Goal: Task Accomplishment & Management: Manage account settings

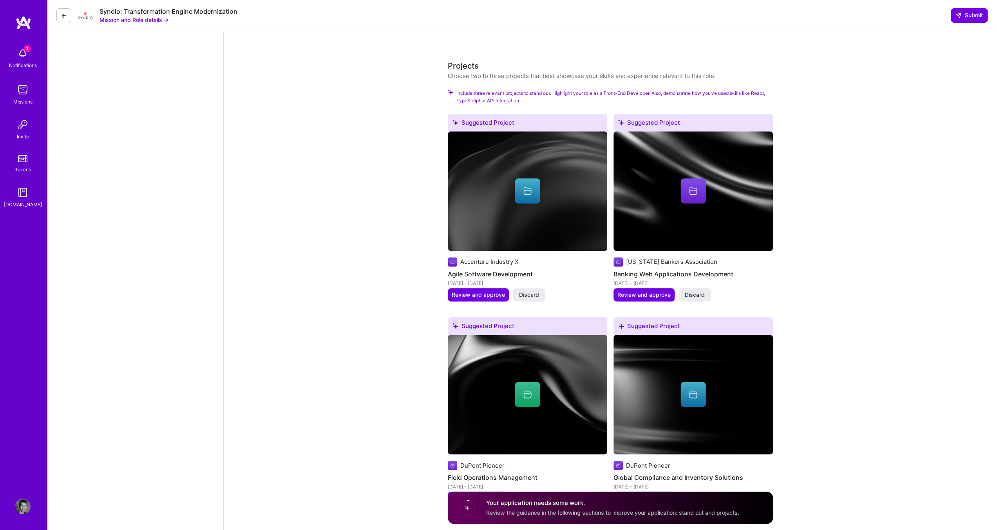
scroll to position [578, 0]
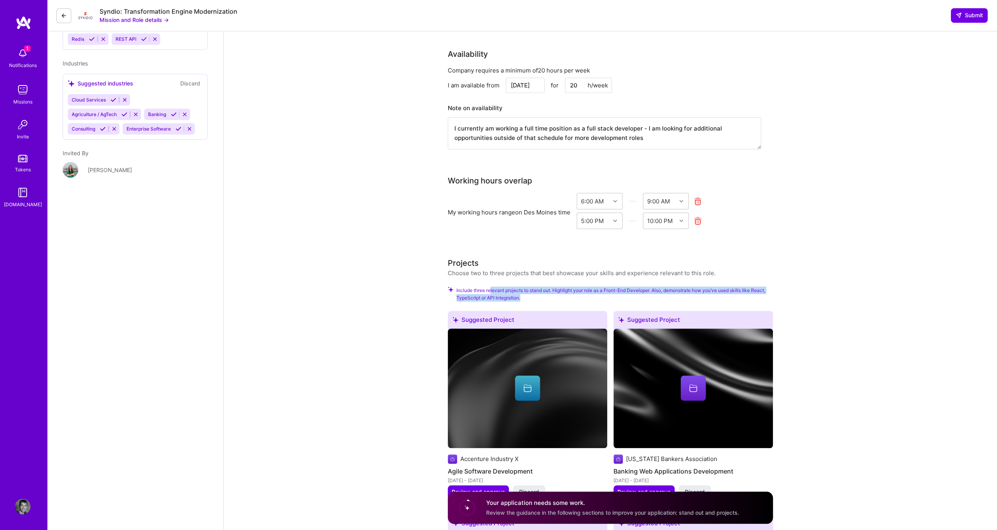
drag, startPoint x: 491, startPoint y: 287, endPoint x: 531, endPoint y: 294, distance: 40.9
click at [531, 294] on span "Include three relevant projects to stand out. Highlight your role as a Front-En…" at bounding box center [614, 293] width 317 height 15
drag, startPoint x: 631, startPoint y: 271, endPoint x: 678, endPoint y: 271, distance: 47.4
click at [678, 271] on div "Choose two to three projects that best showcase your skills and experience rele…" at bounding box center [582, 273] width 268 height 8
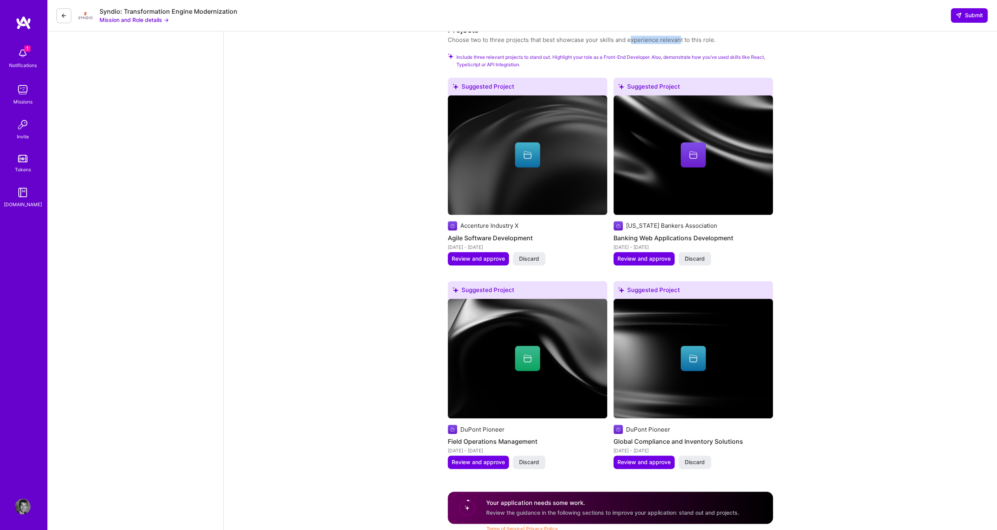
scroll to position [813, 0]
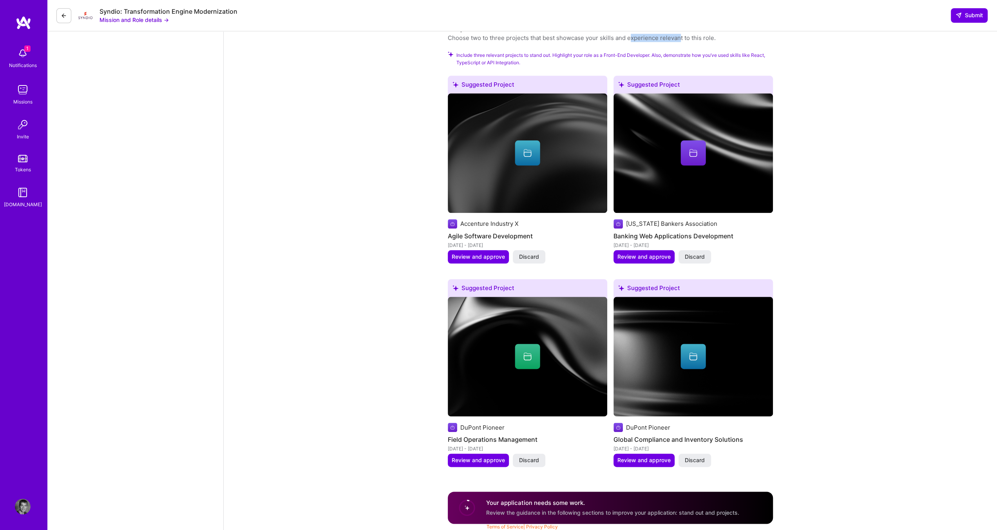
click at [18, 56] on img at bounding box center [23, 53] width 16 height 16
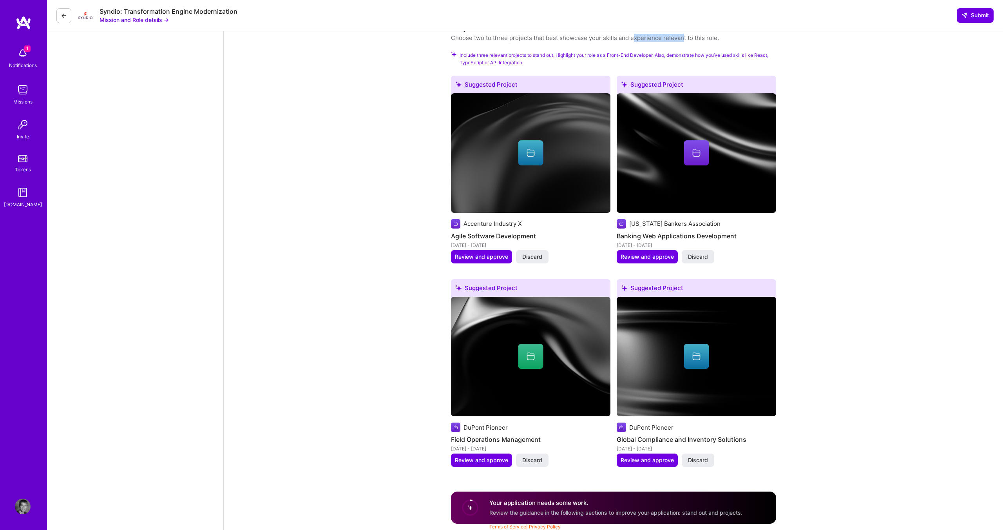
click at [23, 104] on div "Missions" at bounding box center [22, 102] width 19 height 8
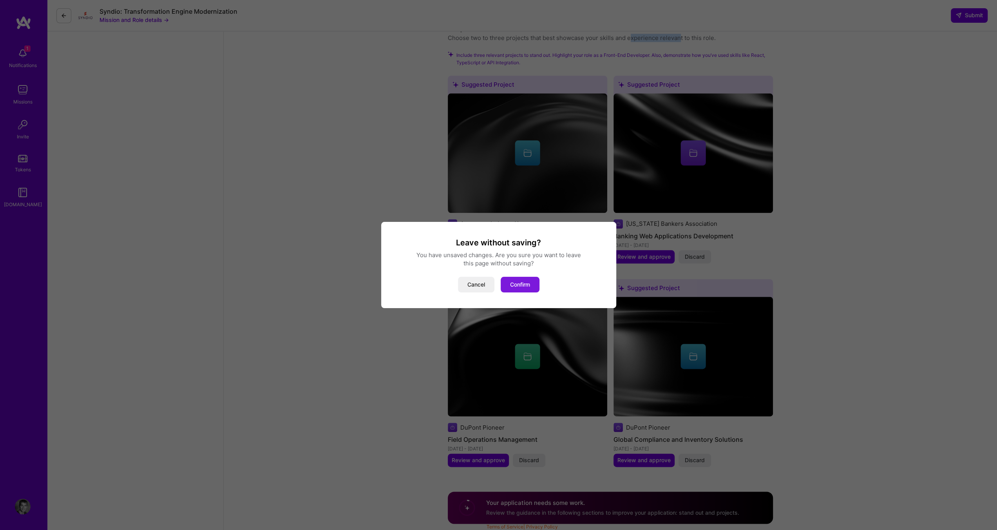
click at [519, 286] on button "Confirm" at bounding box center [520, 285] width 39 height 16
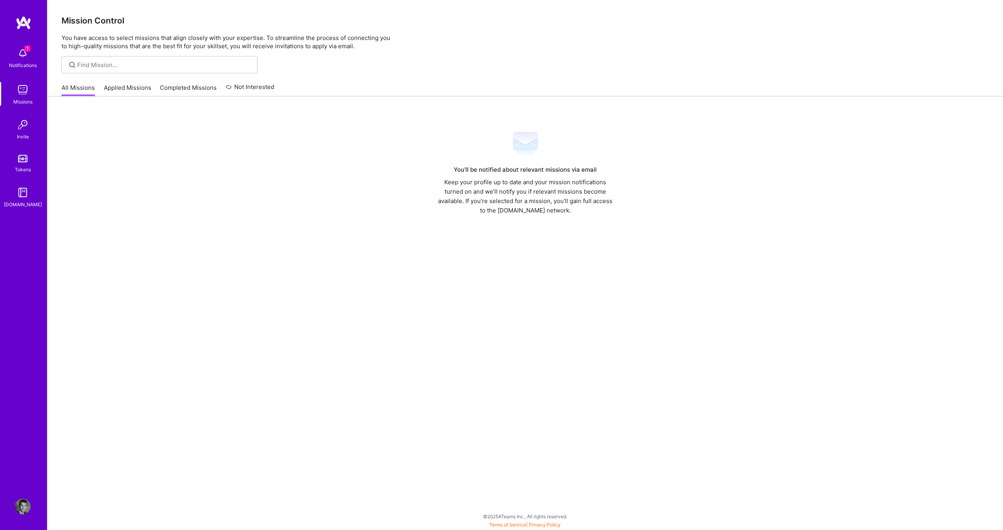
click at [119, 87] on link "Applied Missions" at bounding box center [127, 89] width 47 height 13
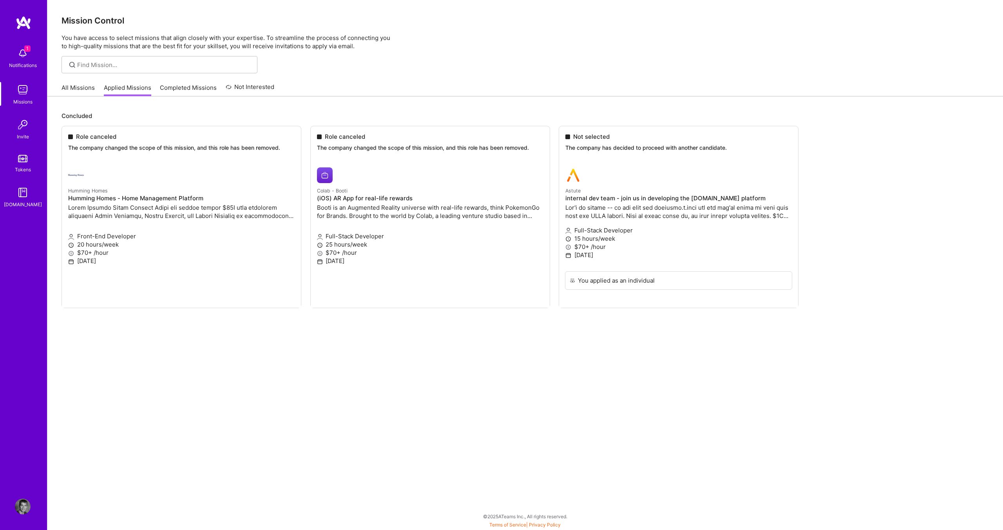
click at [188, 93] on link "Completed Missions" at bounding box center [188, 89] width 57 height 13
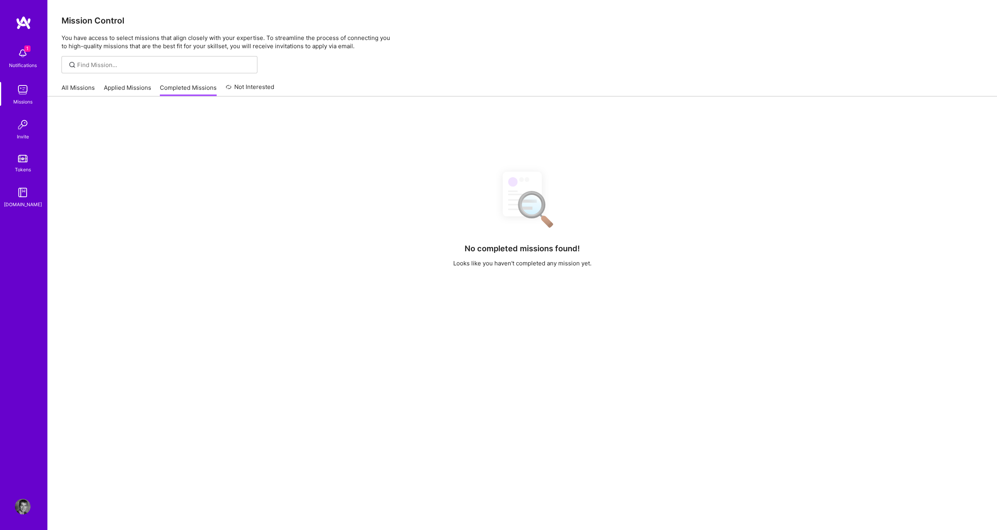
click at [235, 91] on link "Not Interested" at bounding box center [250, 89] width 49 height 14
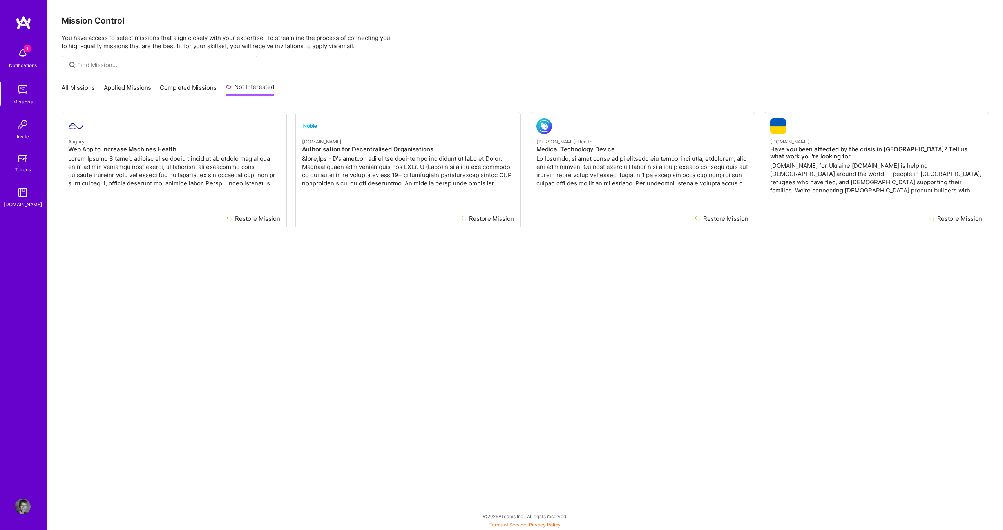
click at [23, 69] on div "Notifications" at bounding box center [23, 65] width 28 height 8
click at [322, 92] on div "1 1 Notifications Missions Invite Tokens [DOMAIN_NAME] Profile Close Mark all a…" at bounding box center [501, 263] width 1003 height 526
click at [18, 509] on img at bounding box center [23, 506] width 16 height 16
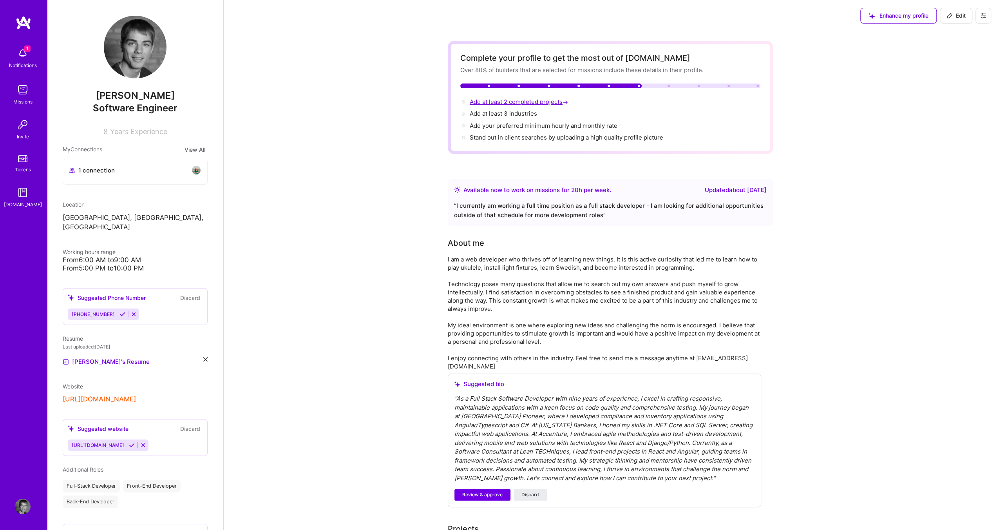
click at [517, 101] on span "Add at least 2 completed projects →" at bounding box center [520, 101] width 100 height 7
select select "US"
select select "Right Now"
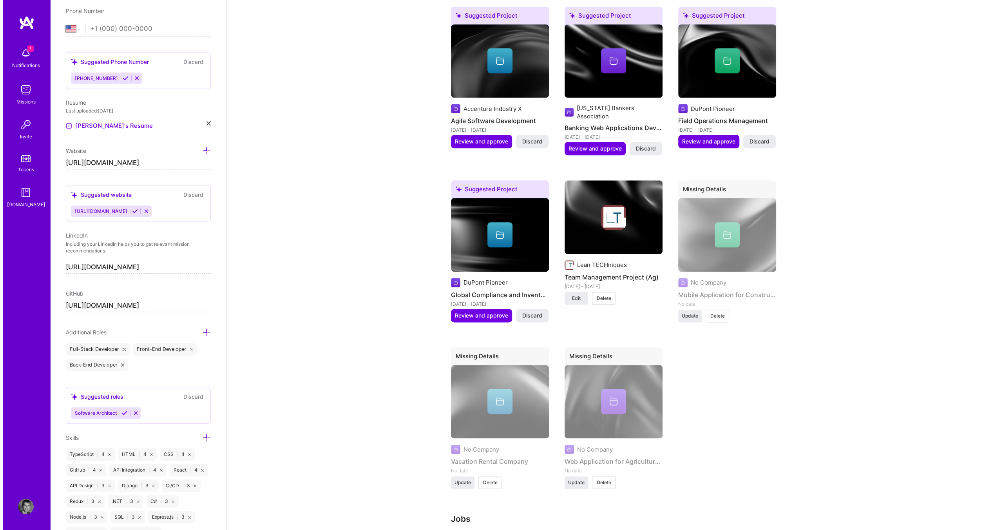
scroll to position [816, 0]
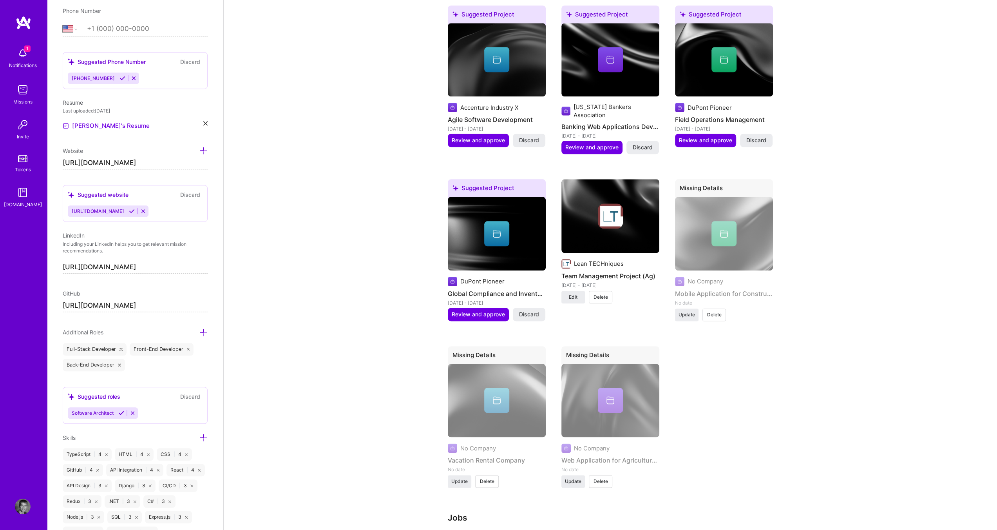
click at [711, 250] on div "No Company Mobile Application for Construction Company No date Update Delete" at bounding box center [724, 252] width 98 height 110
click at [458, 478] on span "Update" at bounding box center [459, 481] width 16 height 7
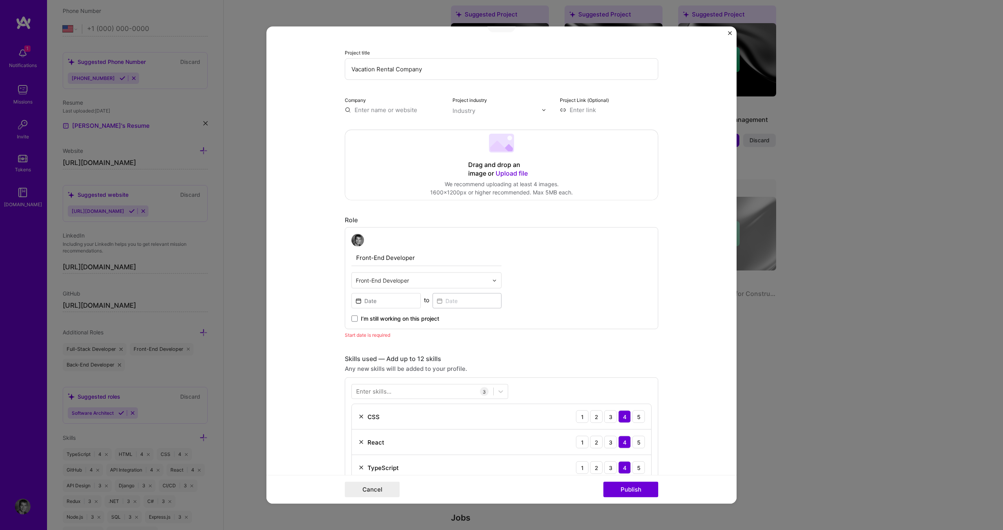
scroll to position [0, 0]
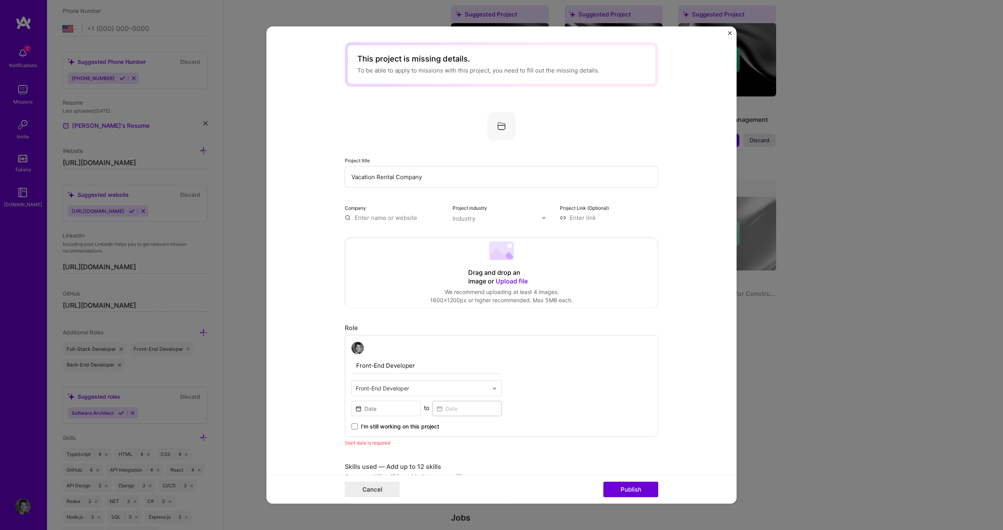
click at [408, 215] on input "text" at bounding box center [394, 217] width 98 height 8
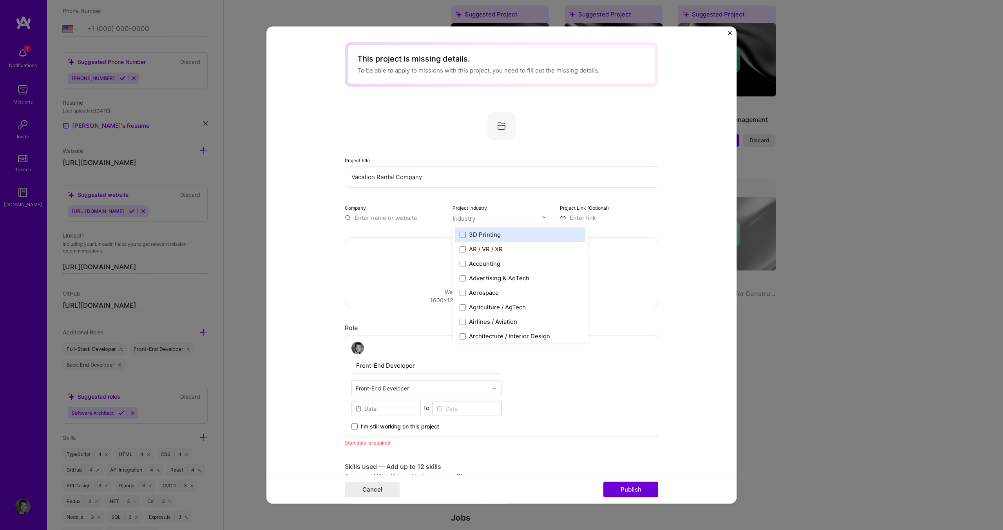
click at [479, 214] on input "text" at bounding box center [496, 218] width 89 height 8
click at [689, 254] on form "This project is missing details. To be able to apply to missions with this proj…" at bounding box center [501, 265] width 470 height 477
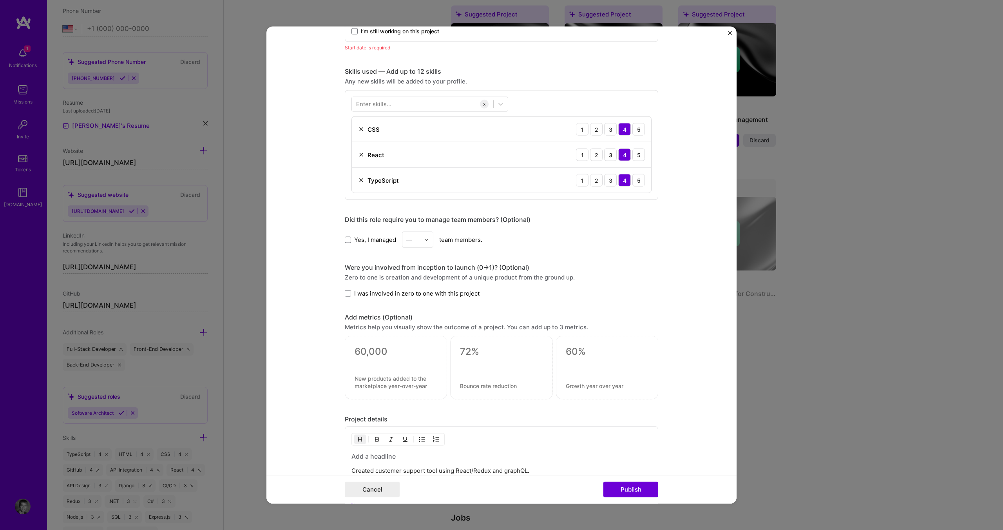
scroll to position [393, 0]
drag, startPoint x: 348, startPoint y: 216, endPoint x: 498, endPoint y: 217, distance: 150.0
click at [498, 217] on div "Did this role require you to manage team members? (Optional)" at bounding box center [501, 221] width 313 height 8
drag, startPoint x: 416, startPoint y: 274, endPoint x: 468, endPoint y: 275, distance: 51.7
click at [468, 275] on div "Zero to one is creation and development of a unique product from the ground up." at bounding box center [501, 279] width 313 height 8
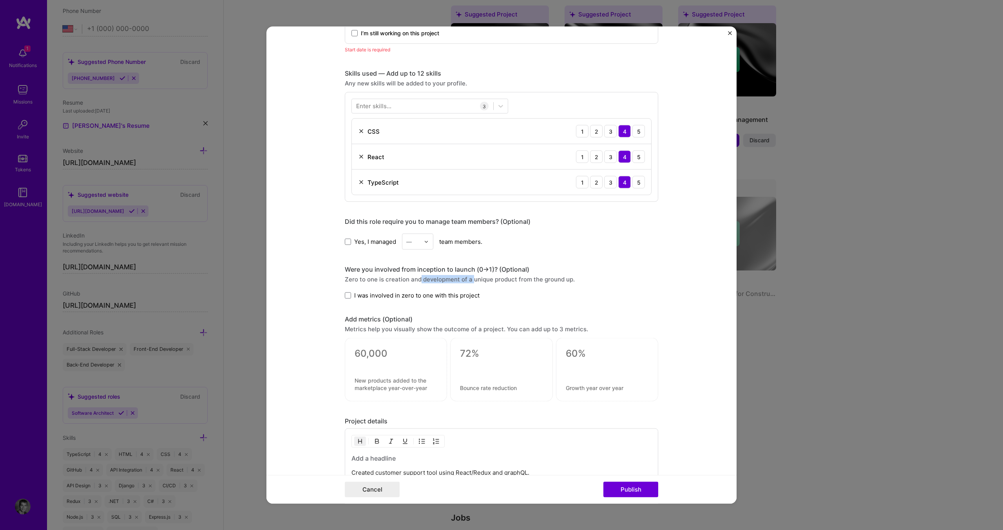
click at [468, 275] on div "Zero to one is creation and development of a unique product from the ground up." at bounding box center [501, 279] width 313 height 8
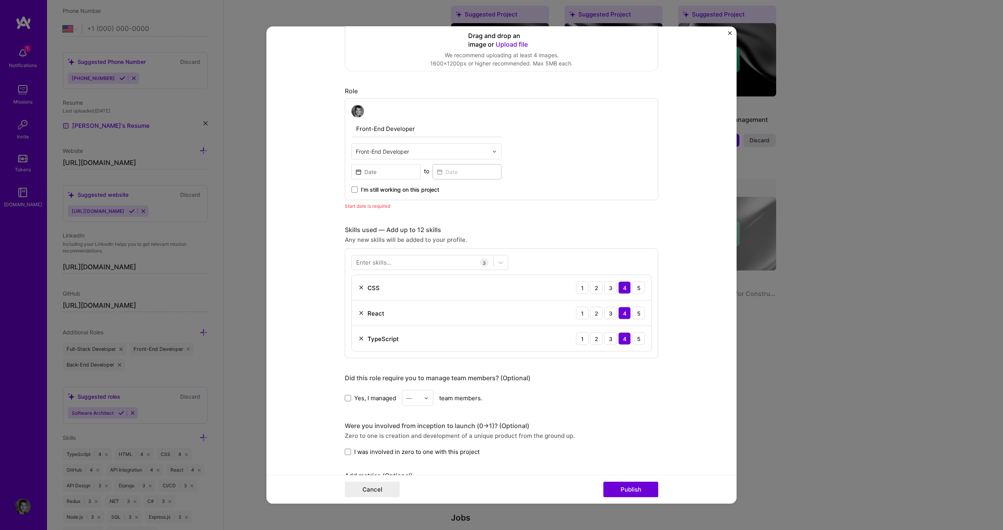
scroll to position [236, 0]
click at [389, 152] on input "text" at bounding box center [422, 152] width 132 height 8
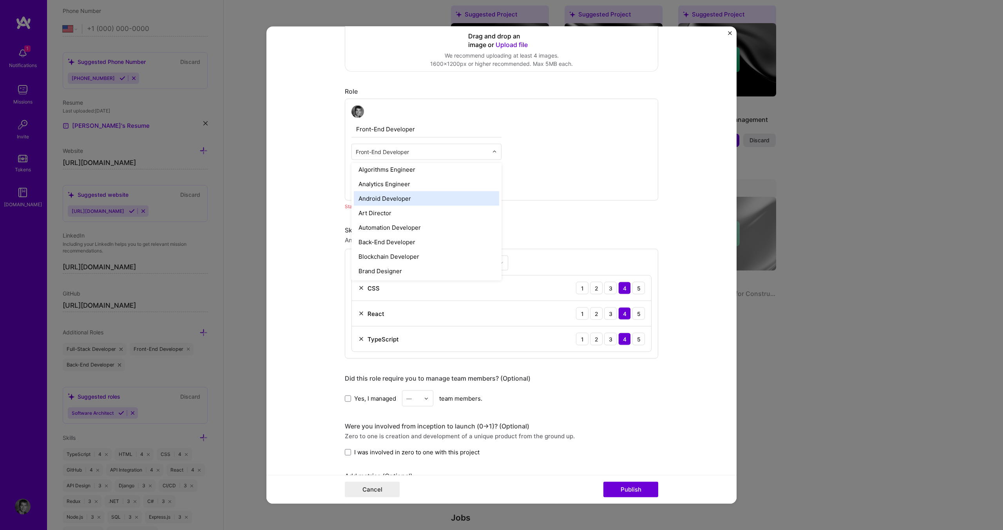
scroll to position [0, 0]
click at [384, 132] on input "Front-End Developer" at bounding box center [426, 129] width 150 height 16
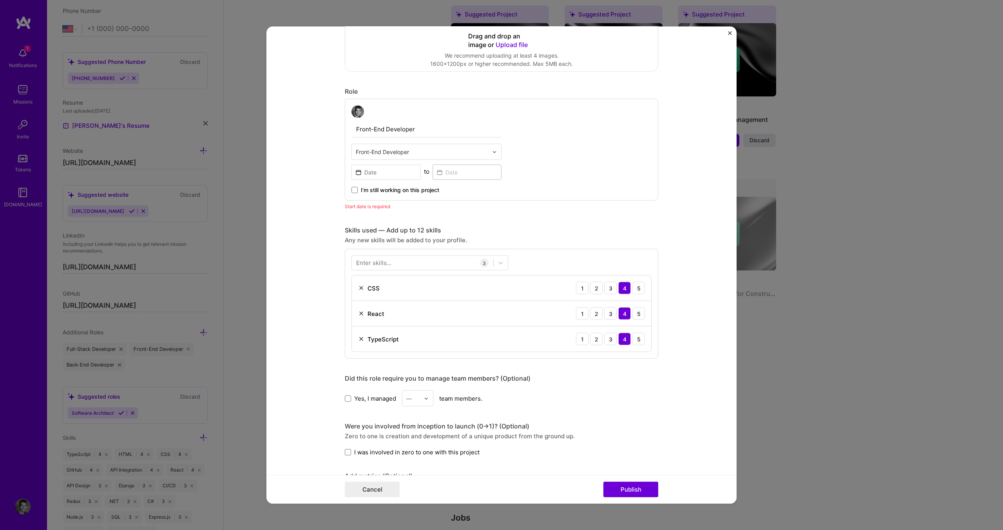
click at [359, 119] on div "Front-End Developer Front-End Developer to I’m still working on this project" at bounding box center [426, 149] width 150 height 89
click at [346, 110] on div "Front-End Developer Front-End Developer to I’m still working on this project" at bounding box center [501, 150] width 313 height 102
click at [357, 110] on img at bounding box center [357, 111] width 13 height 13
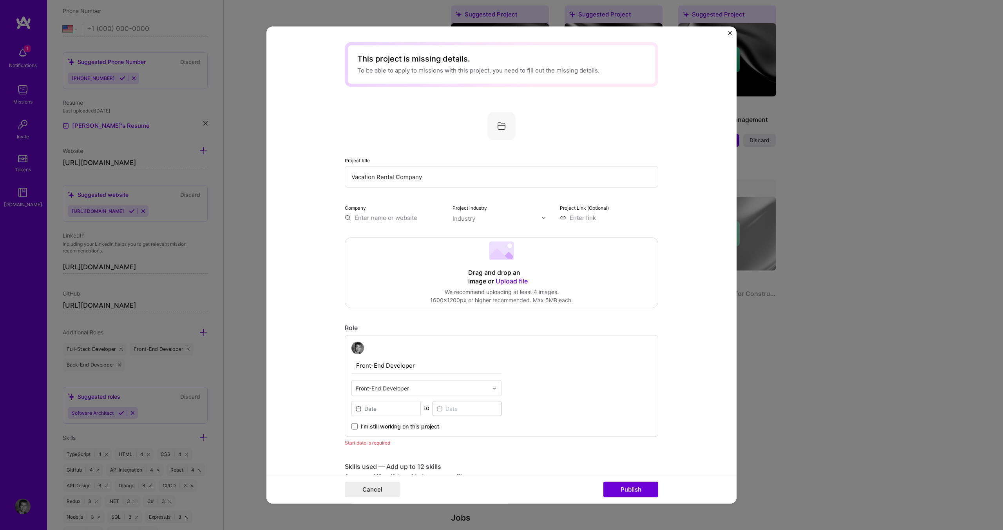
click at [385, 214] on input "text" at bounding box center [394, 217] width 98 height 8
click at [498, 130] on img at bounding box center [501, 126] width 28 height 28
click at [541, 134] on div at bounding box center [501, 126] width 313 height 28
click at [479, 222] on input "text" at bounding box center [496, 218] width 89 height 8
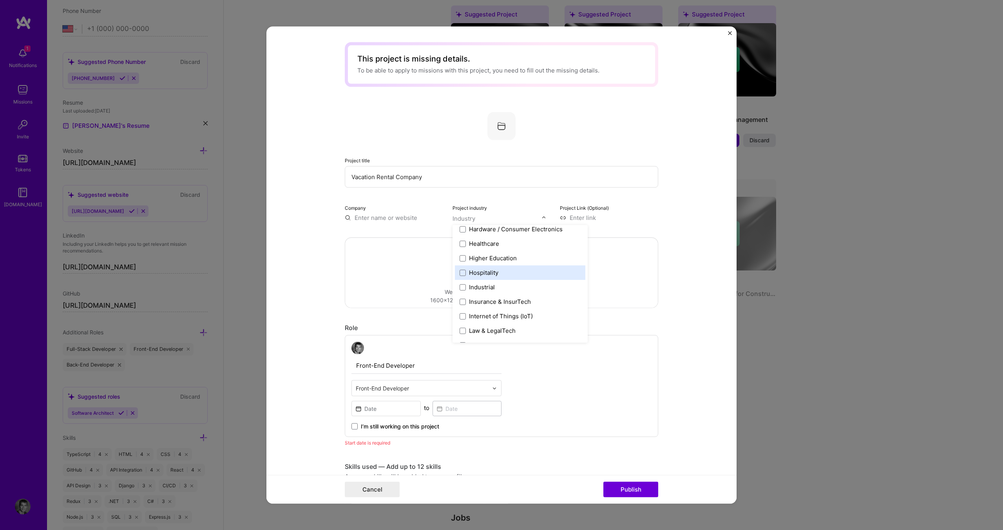
click at [503, 274] on label "Hospitality" at bounding box center [519, 272] width 121 height 8
click at [643, 260] on div "Drag and drop an image or Upload file Upload file We recommend uploading at lea…" at bounding box center [501, 273] width 313 height 70
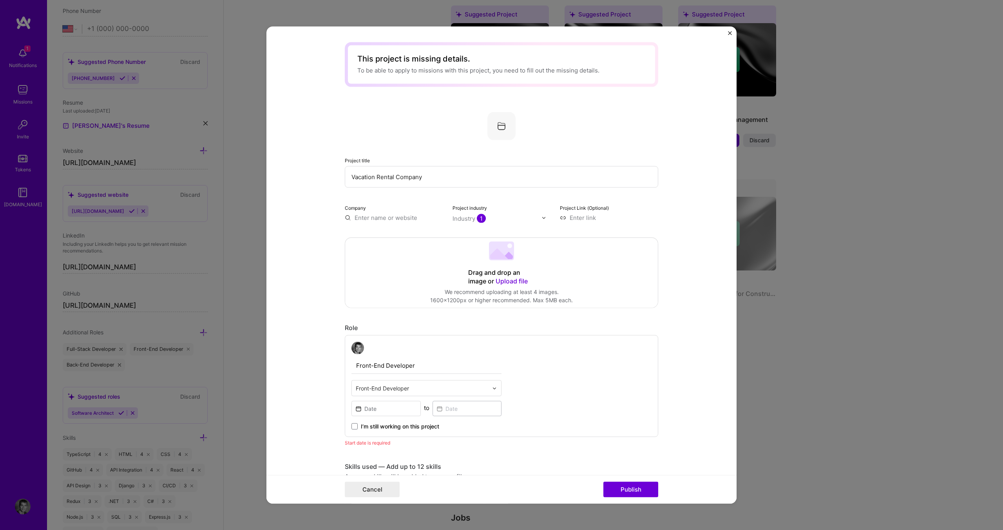
click at [389, 216] on input "text" at bounding box center [394, 217] width 98 height 8
click at [376, 176] on input "Vacation Rental Company" at bounding box center [501, 177] width 313 height 22
drag, startPoint x: 436, startPoint y: 177, endPoint x: 339, endPoint y: 175, distance: 97.5
click at [339, 175] on form "This project is missing details. To be able to apply to missions with this proj…" at bounding box center [501, 265] width 470 height 477
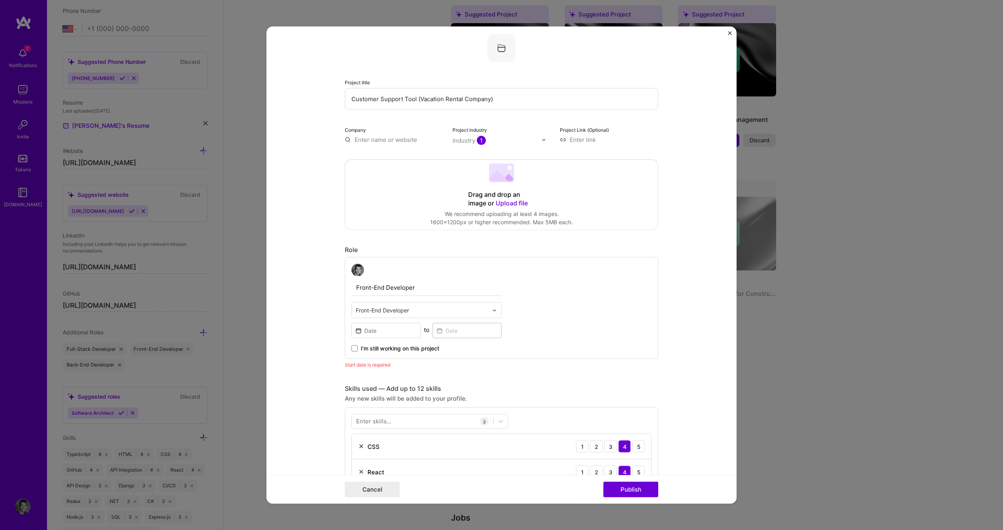
scroll to position [78, 0]
type input "Customer Support Tool (Vacation Rental Company)"
click at [379, 327] on input at bounding box center [385, 329] width 69 height 15
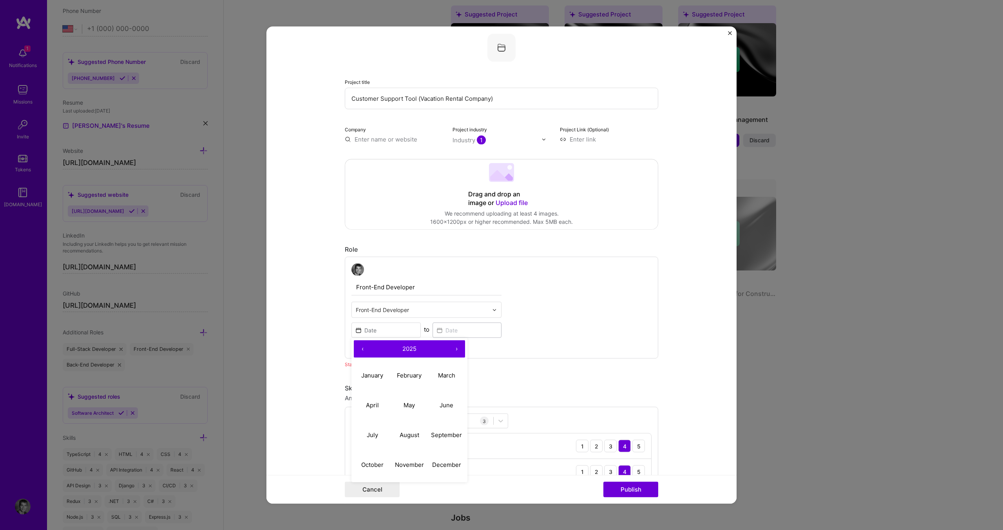
click at [568, 331] on div "Front-End Developer Front-End Developer ‹ 2025 › January February March April M…" at bounding box center [501, 308] width 313 height 102
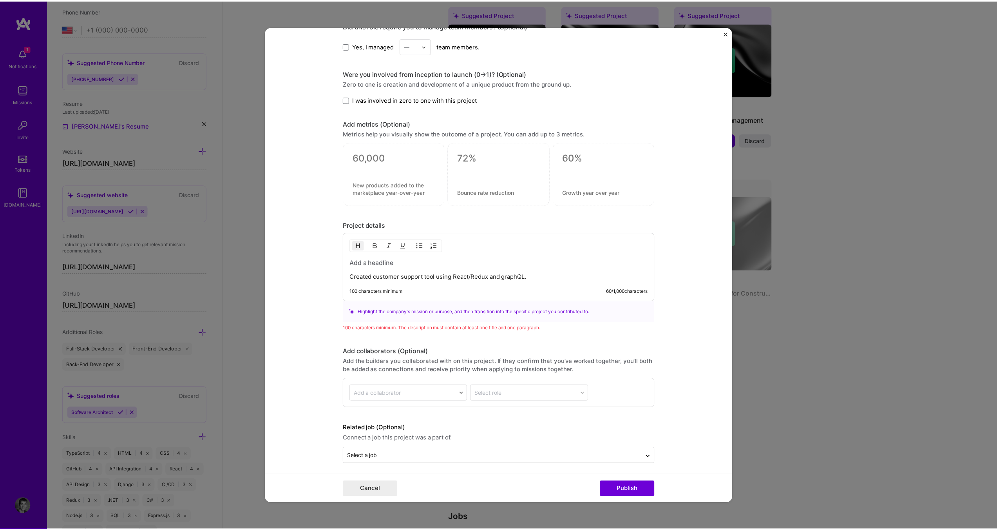
scroll to position [589, 0]
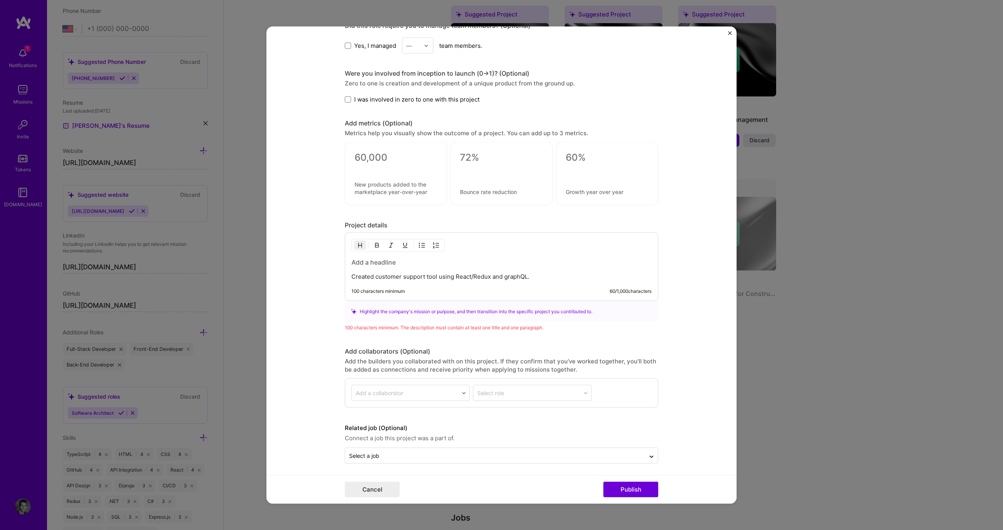
click at [364, 502] on div "Cancel Publish" at bounding box center [501, 488] width 470 height 29
click at [366, 491] on button "Cancel" at bounding box center [372, 489] width 55 height 16
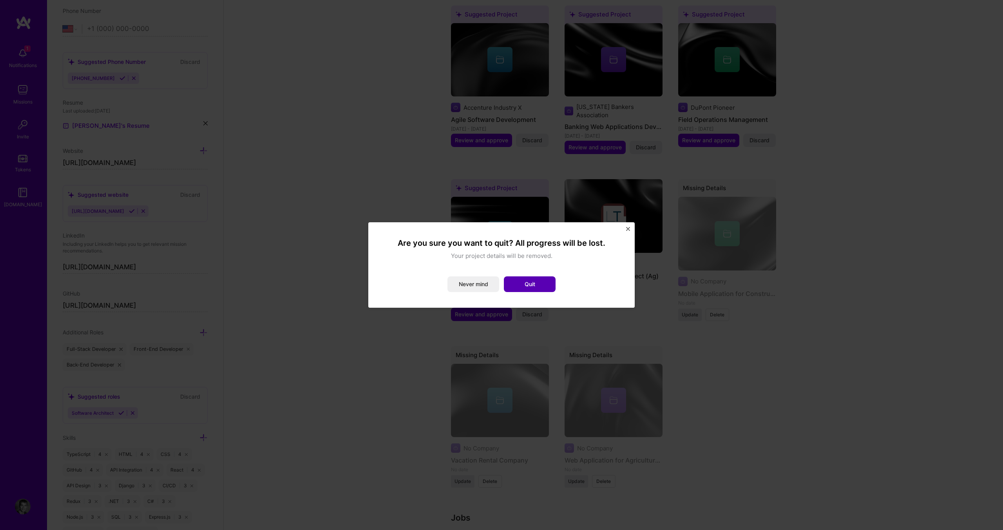
click at [505, 284] on button "Quit" at bounding box center [530, 284] width 52 height 16
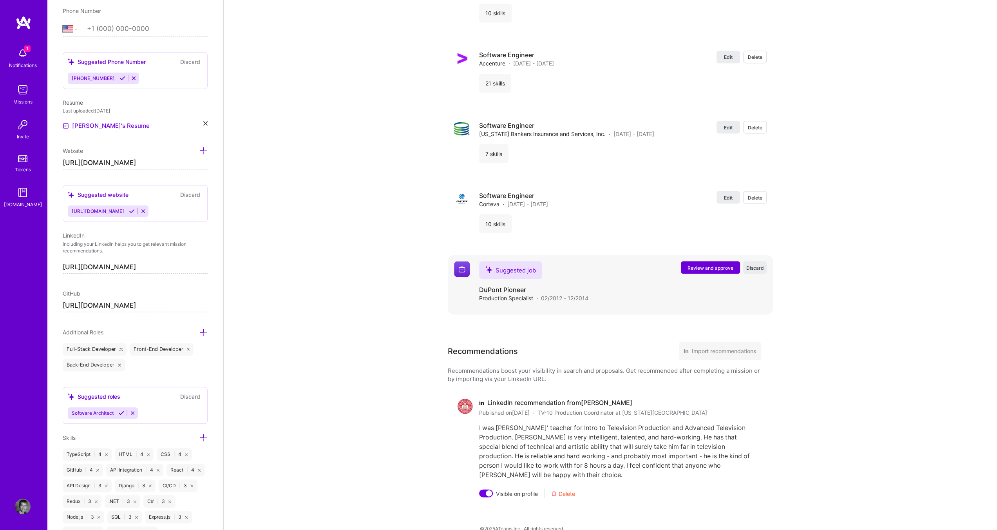
scroll to position [1407, 0]
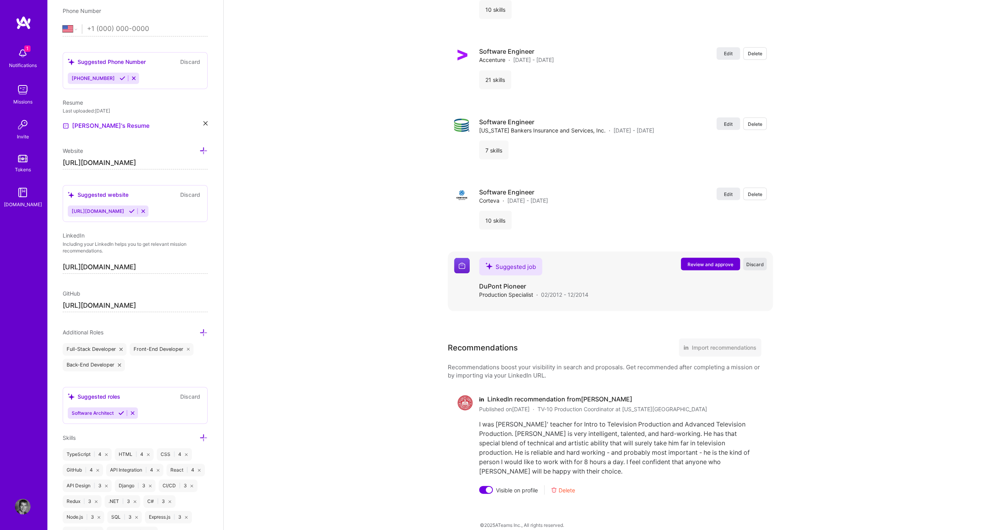
click at [755, 260] on span "Discard" at bounding box center [755, 263] width 18 height 7
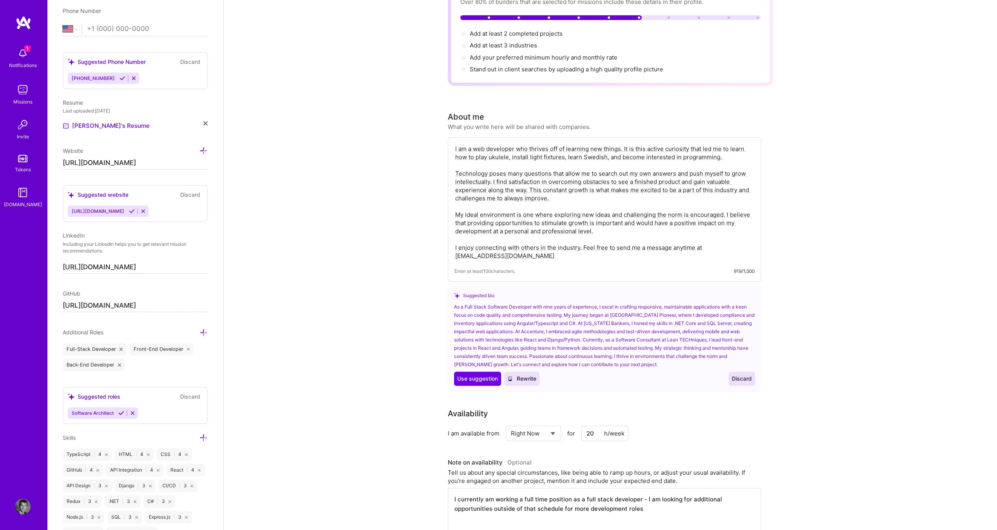
scroll to position [0, 0]
